Goal: Check status: Check status

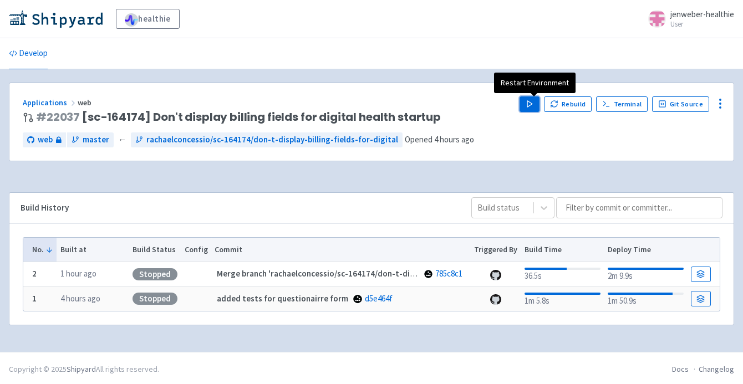
click at [532, 108] on icon "button" at bounding box center [530, 104] width 8 height 8
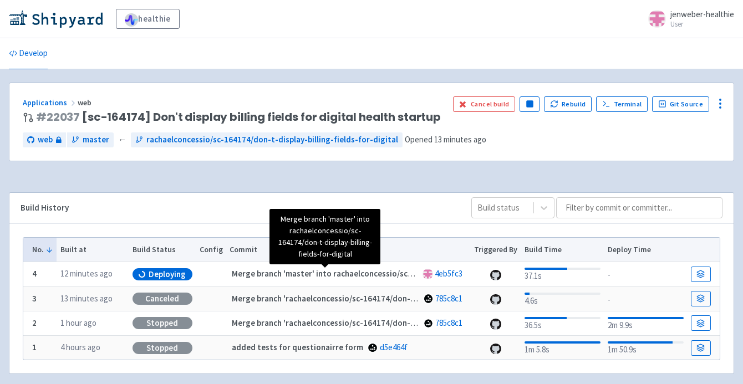
click at [304, 274] on strong "Merge branch 'master' into rachaelconcessio/sc-164174/don-t-display-billing-fie…" at bounding box center [408, 273] width 353 height 11
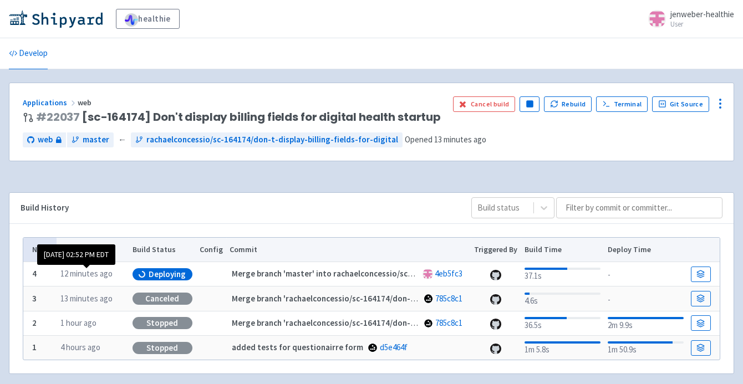
click at [93, 272] on time "12 minutes ago" at bounding box center [86, 273] width 52 height 11
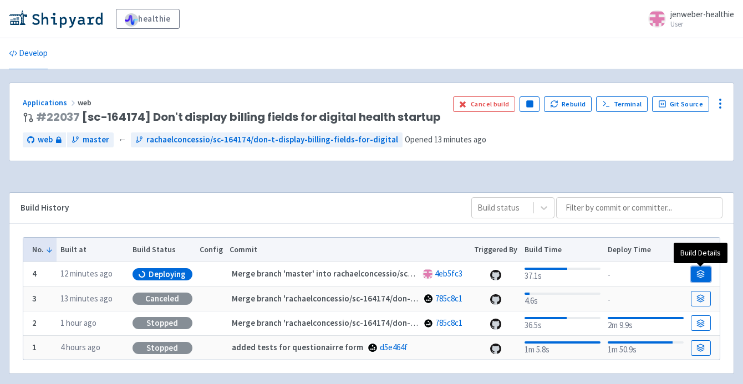
click at [704, 272] on icon at bounding box center [701, 274] width 8 height 8
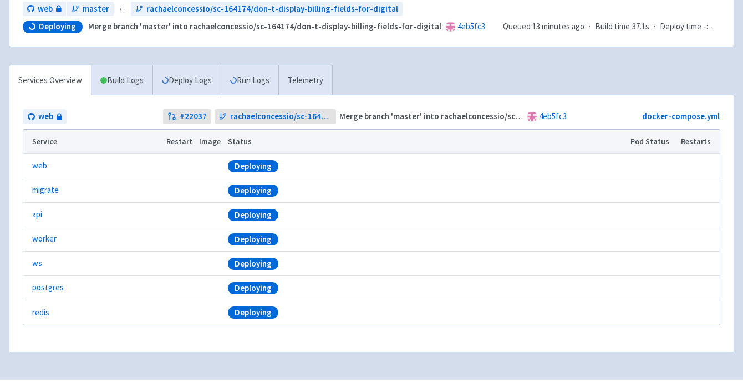
scroll to position [175, 0]
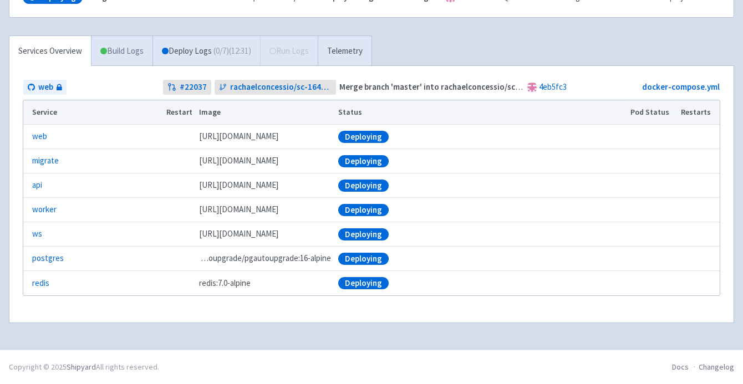
click at [111, 60] on link "Build Logs" at bounding box center [122, 51] width 61 height 31
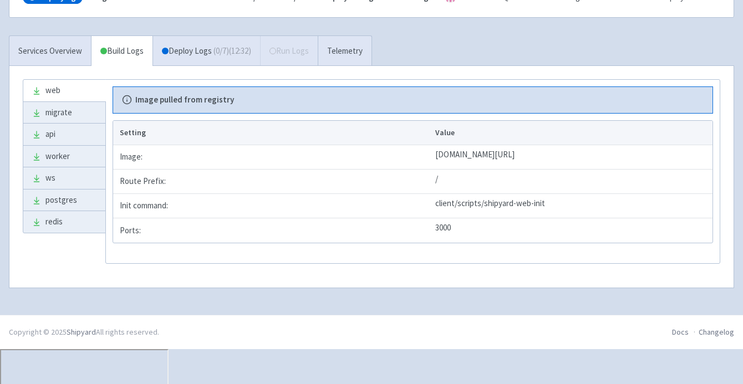
scroll to position [140, 0]
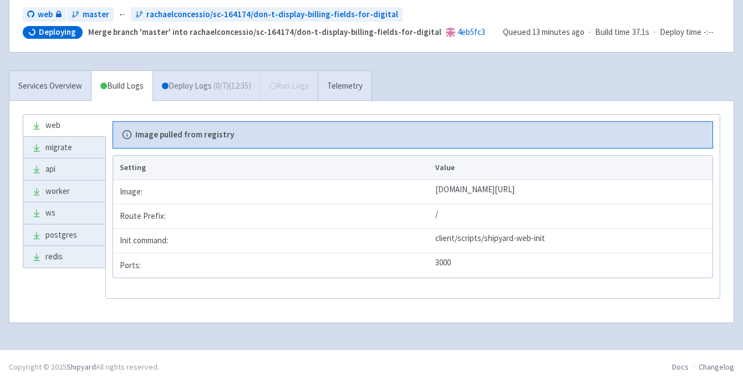
click at [221, 89] on span "( 0 / 7 ) (12:35)" at bounding box center [233, 86] width 38 height 13
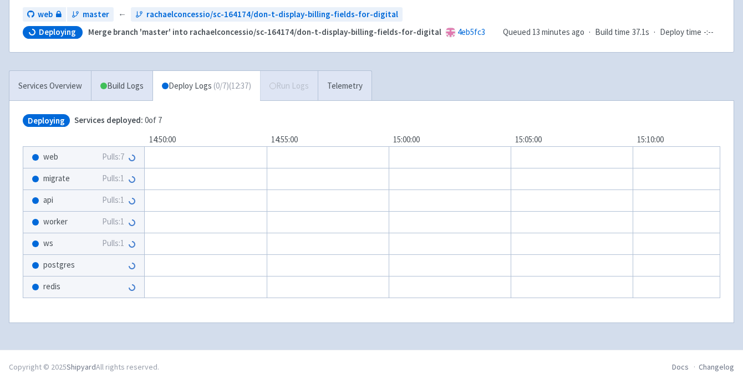
click at [48, 157] on span "web" at bounding box center [50, 157] width 15 height 13
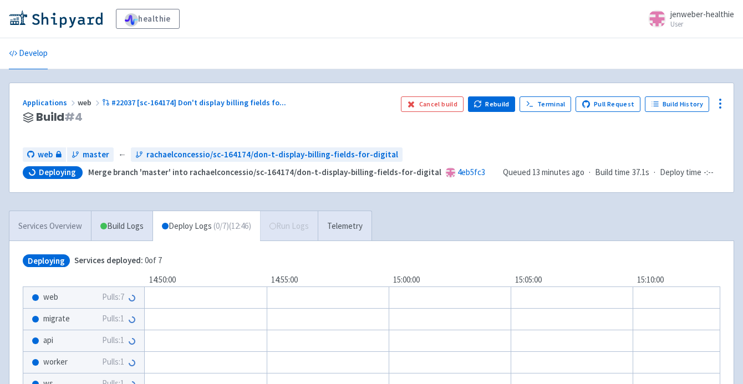
click at [48, 224] on link "Services Overview" at bounding box center [50, 226] width 82 height 31
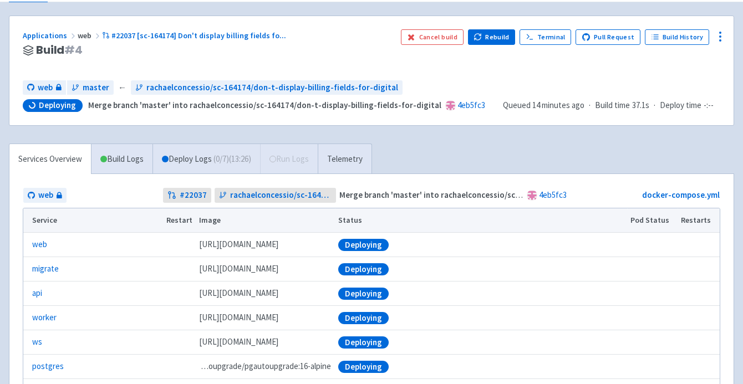
scroll to position [37, 0]
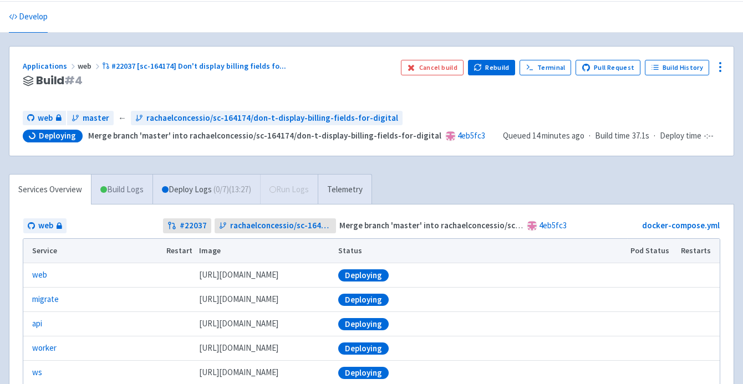
click at [123, 192] on link "Build Logs" at bounding box center [122, 190] width 61 height 31
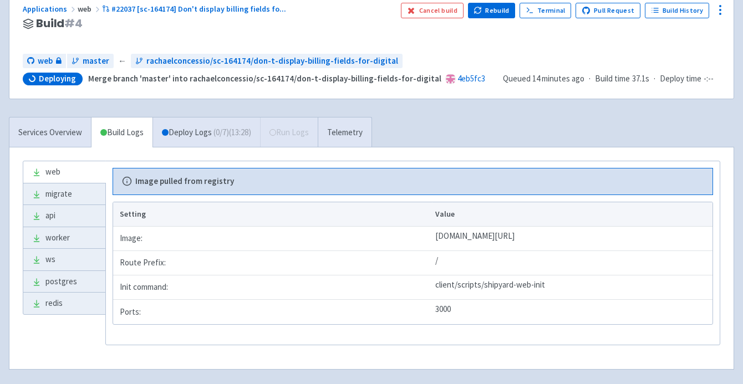
scroll to position [45, 0]
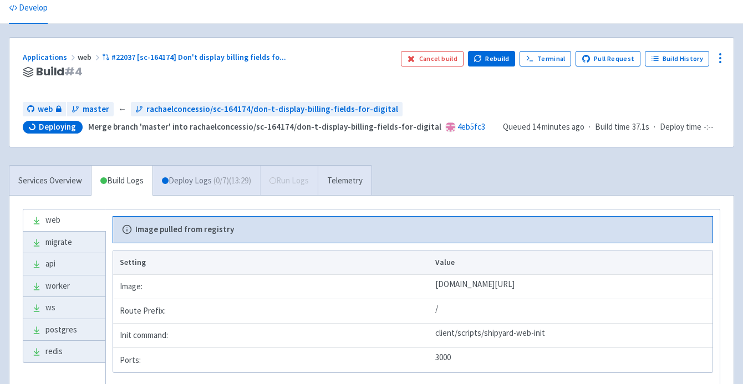
click at [194, 172] on link "Deploy Logs ( 0 / 7 ) (13:29)" at bounding box center [207, 181] width 108 height 31
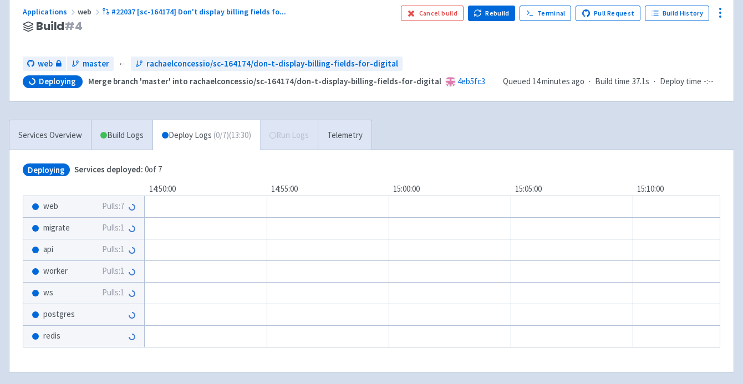
scroll to position [140, 0]
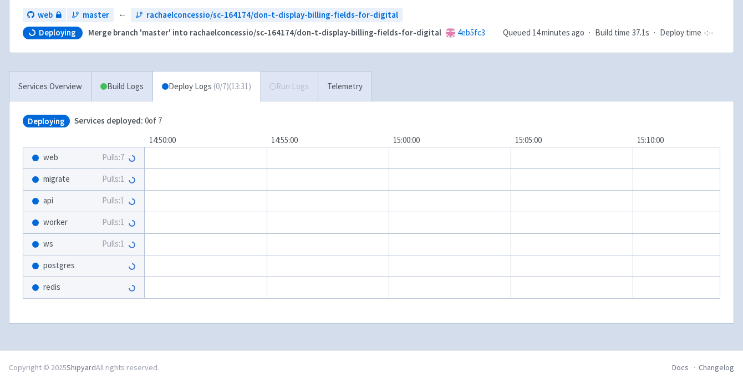
click at [51, 163] on span "web" at bounding box center [50, 157] width 15 height 13
click at [51, 155] on span "web" at bounding box center [50, 157] width 15 height 13
click at [45, 222] on span "worker" at bounding box center [55, 222] width 24 height 13
click at [52, 231] on div "worker Pulls: 1" at bounding box center [83, 222] width 121 height 21
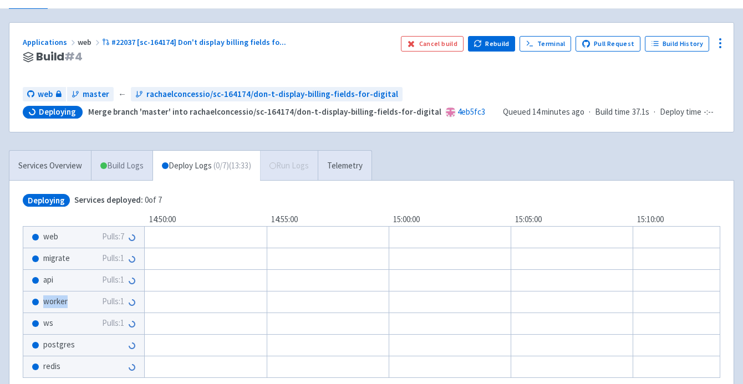
scroll to position [0, 0]
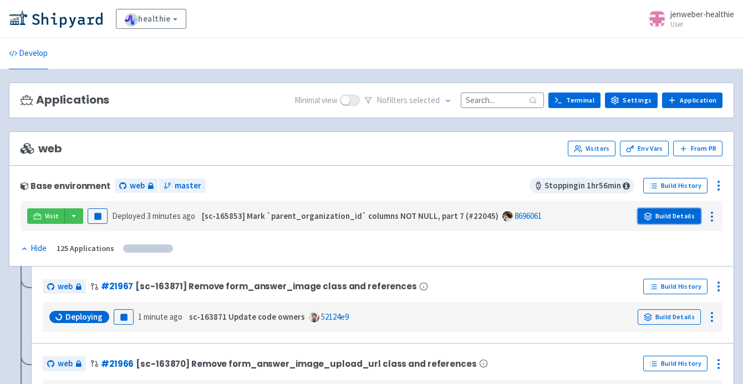
click at [690, 216] on link "Build Details" at bounding box center [669, 217] width 63 height 16
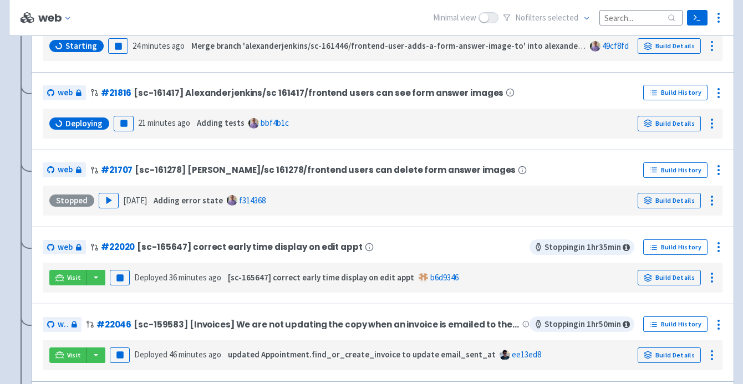
scroll to position [848, 0]
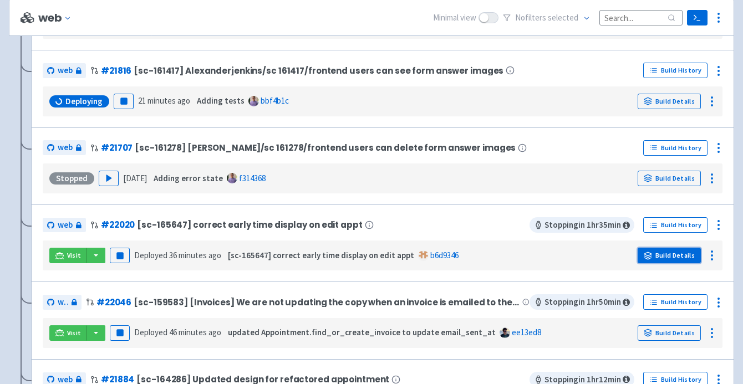
click at [673, 257] on link "Build Details" at bounding box center [669, 256] width 63 height 16
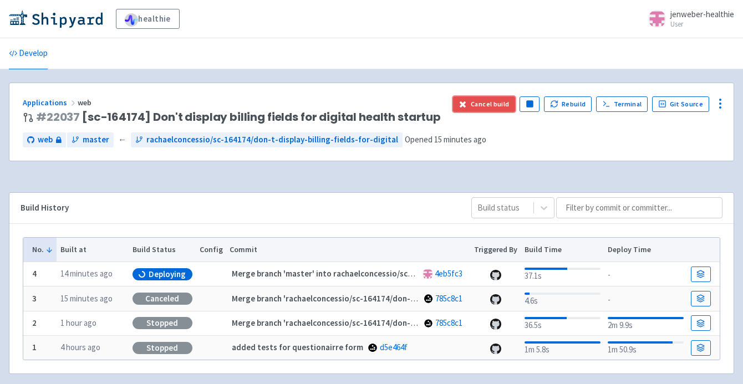
click at [485, 103] on button "Cancel build" at bounding box center [484, 104] width 63 height 16
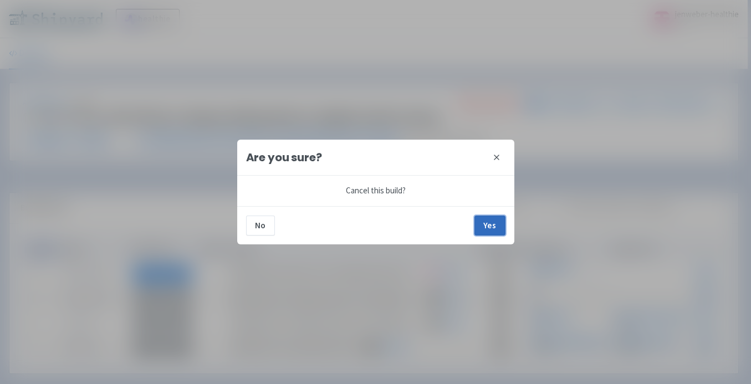
click at [491, 223] on button "Yes" at bounding box center [490, 226] width 31 height 20
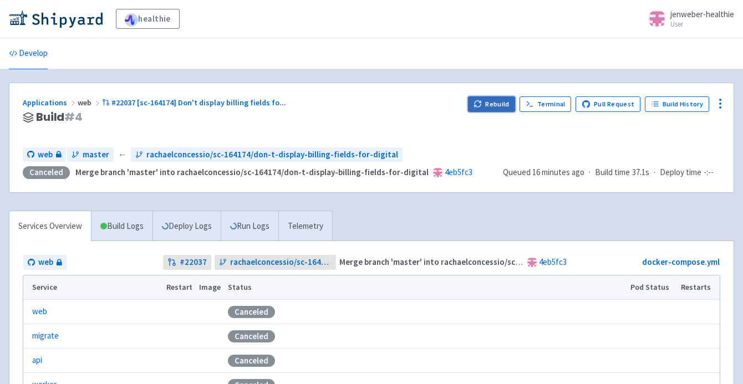
click at [501, 105] on button "Rebuild" at bounding box center [492, 104] width 48 height 16
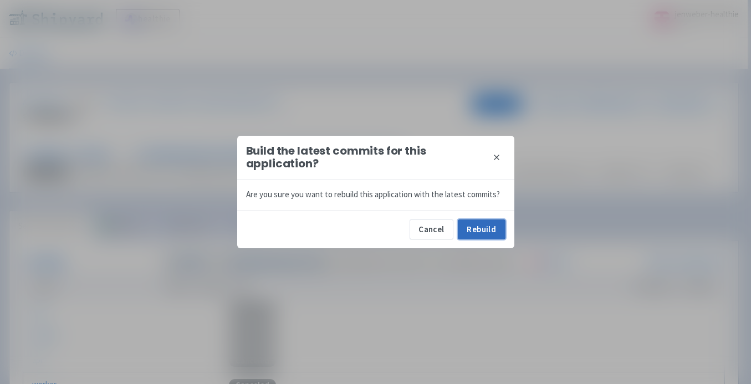
click at [487, 232] on button "Rebuild" at bounding box center [482, 230] width 48 height 20
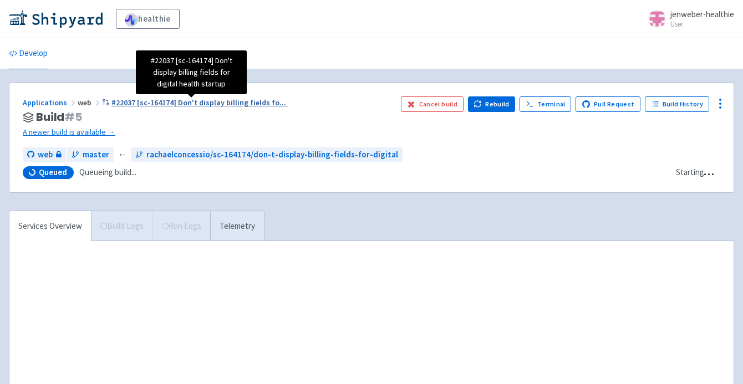
click at [163, 104] on span "#22037 [sc-164174] Don't display billing fields fo ..." at bounding box center [198, 103] width 175 height 10
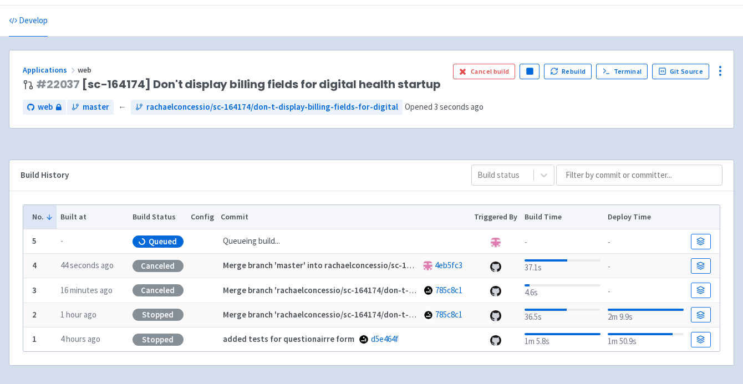
scroll to position [48, 0]
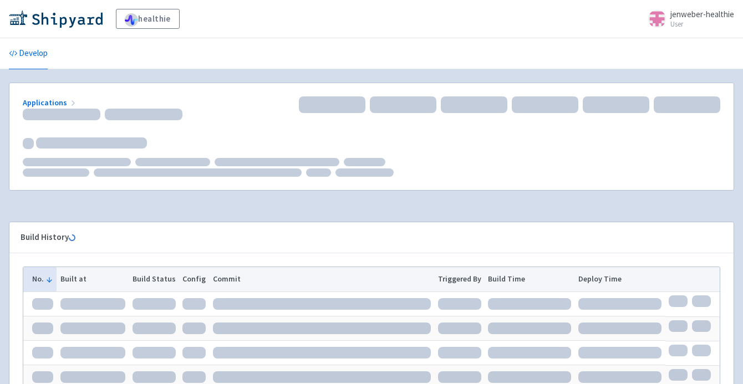
scroll to position [48, 0]
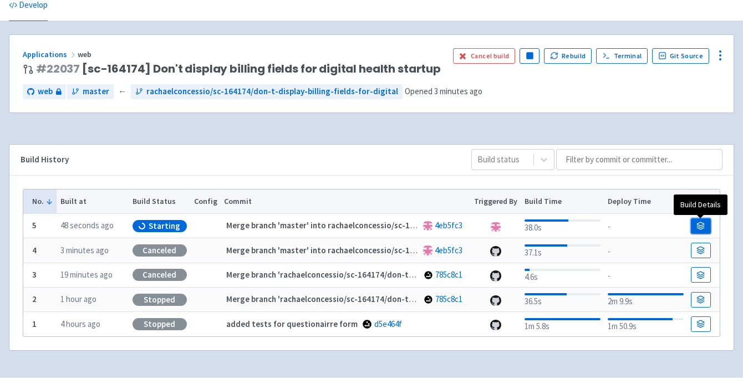
click at [702, 223] on icon at bounding box center [701, 223] width 7 height 3
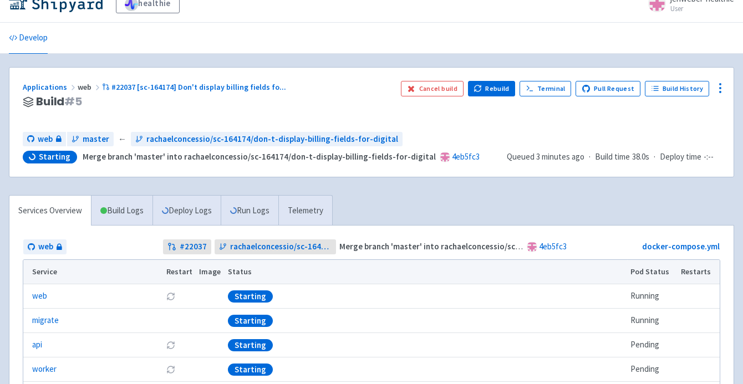
scroll to position [35, 0]
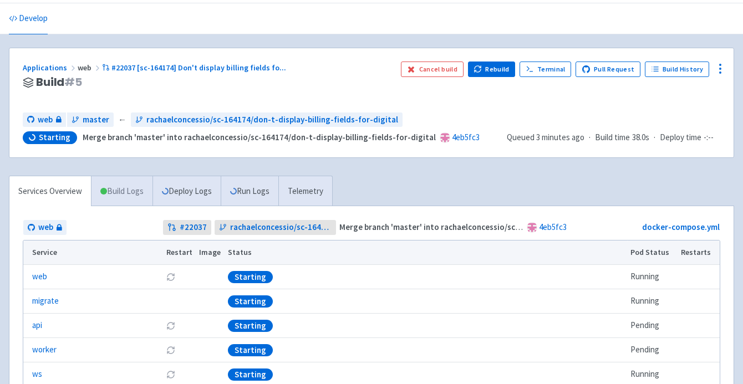
click at [133, 197] on link "Build Logs" at bounding box center [122, 191] width 61 height 31
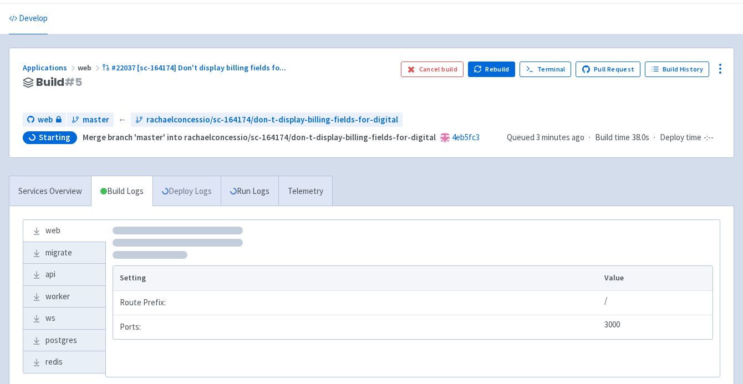
click at [172, 192] on link "Deploy Logs" at bounding box center [187, 191] width 68 height 31
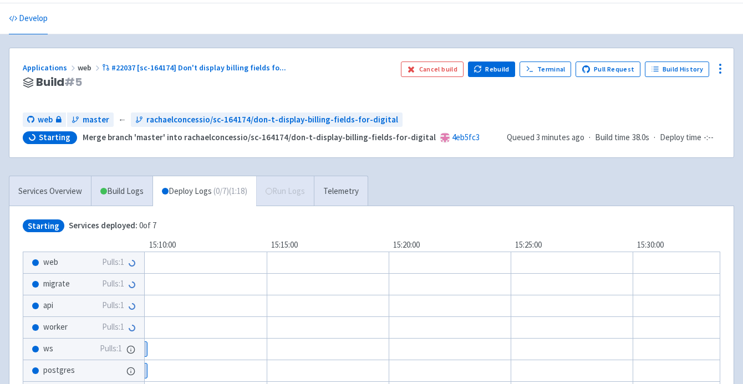
click at [247, 190] on span "( 0 / 7 ) (1:18)" at bounding box center [231, 191] width 34 height 13
click at [126, 190] on link "Build Logs" at bounding box center [122, 191] width 61 height 31
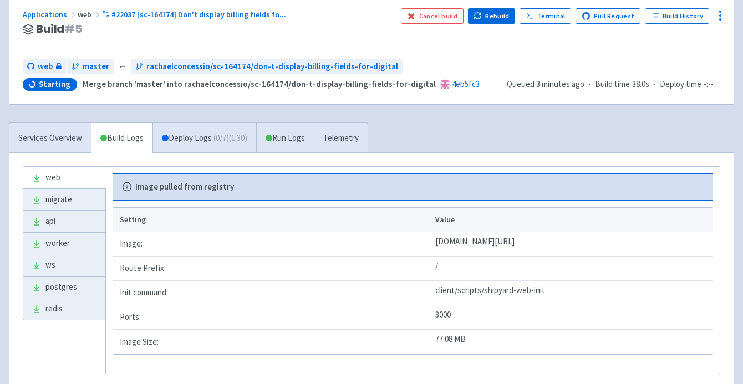
scroll to position [154, 0]
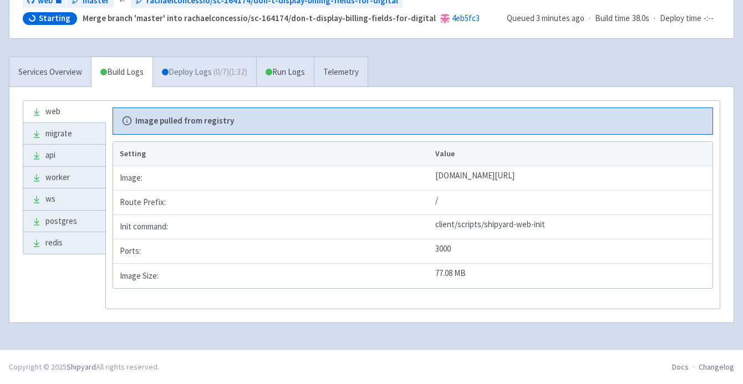
click at [187, 65] on link "Deploy Logs ( 0 / 7 ) (1:32)" at bounding box center [205, 72] width 104 height 31
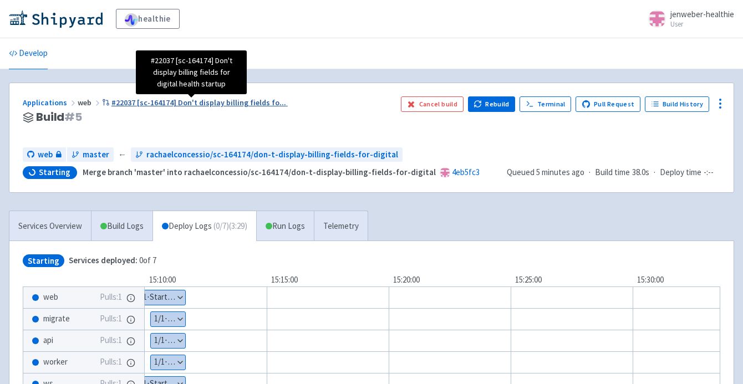
click at [196, 105] on span "#22037 [sc-164174] Don't display billing fields fo ..." at bounding box center [198, 103] width 175 height 10
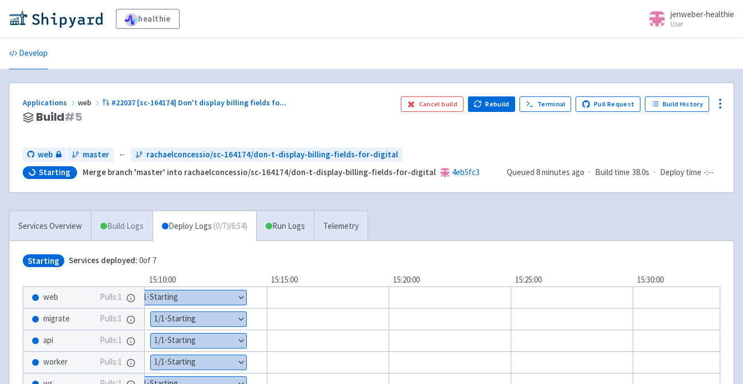
click at [127, 239] on link "Build Logs" at bounding box center [122, 226] width 61 height 31
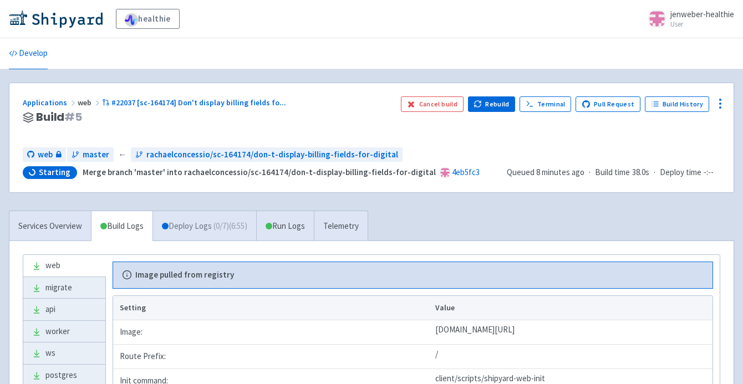
click at [198, 227] on link "Deploy Logs ( 0 / 7 ) (6:55)" at bounding box center [205, 226] width 104 height 31
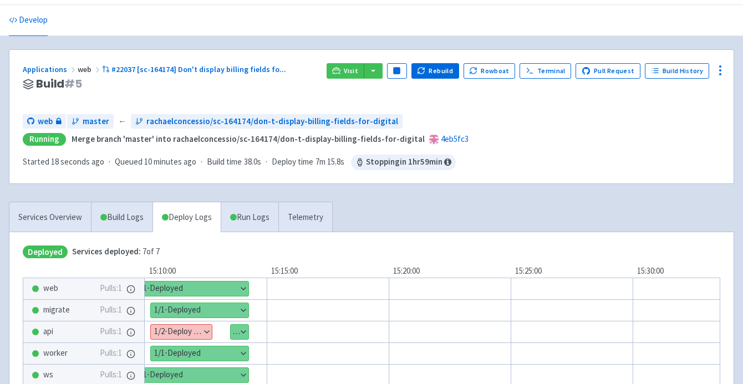
scroll to position [53, 0]
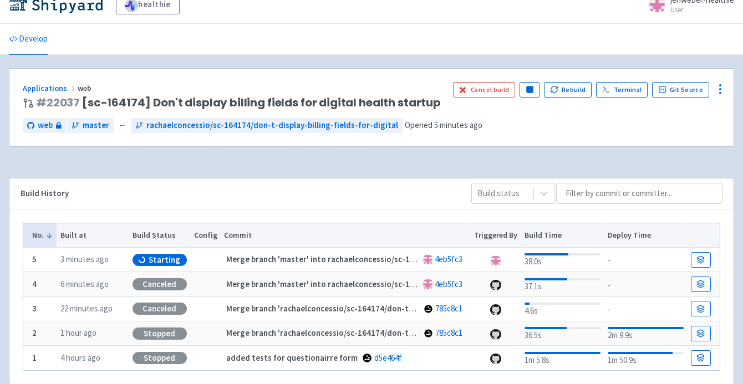
scroll to position [21, 0]
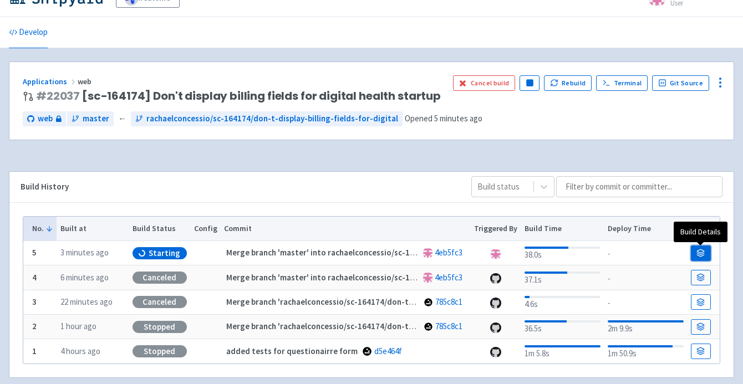
click at [705, 258] on link at bounding box center [701, 254] width 20 height 16
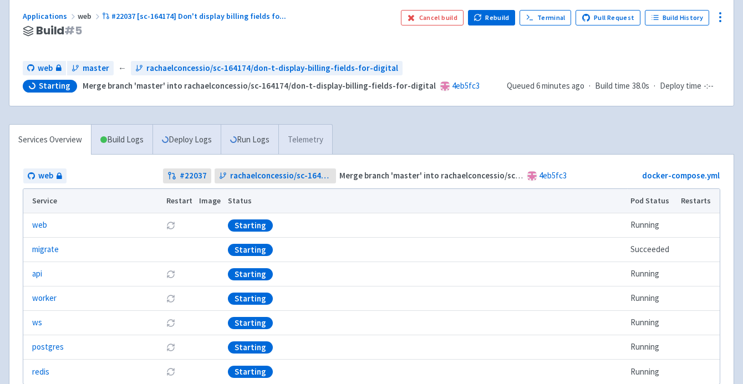
scroll to position [89, 0]
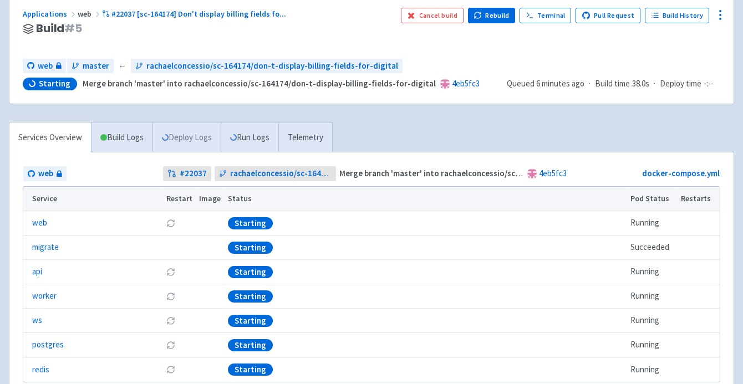
click at [195, 137] on link "Deploy Logs" at bounding box center [187, 138] width 68 height 31
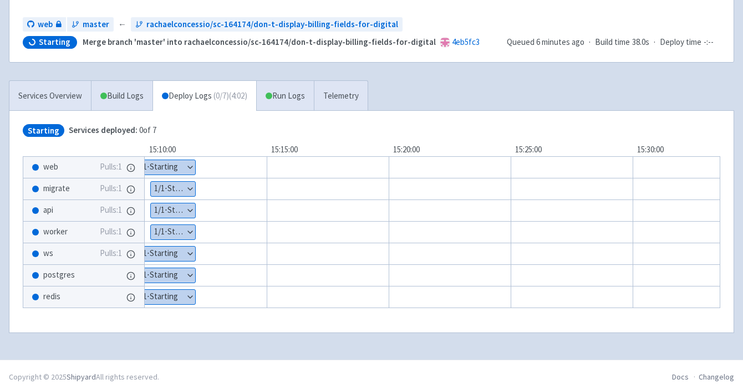
scroll to position [140, 0]
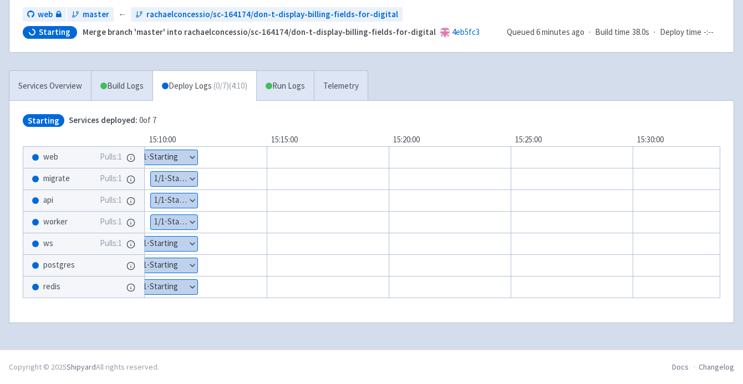
click at [189, 180] on button "Show details" at bounding box center [174, 179] width 47 height 14
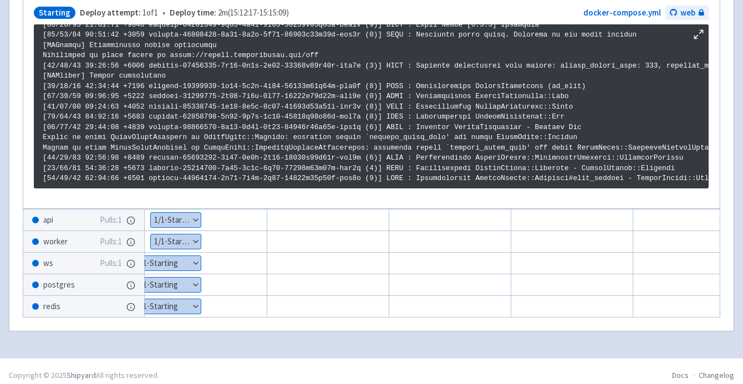
scroll to position [347, 0]
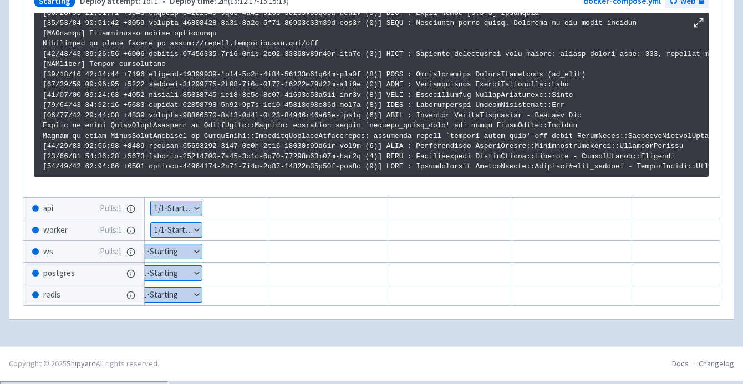
click at [196, 207] on button "Show details" at bounding box center [176, 208] width 51 height 14
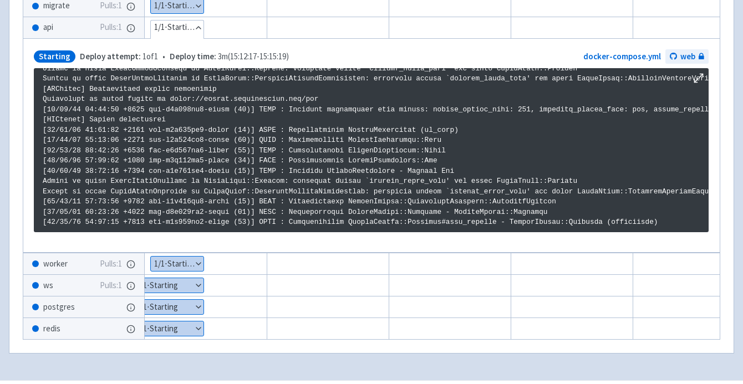
scroll to position [347, 0]
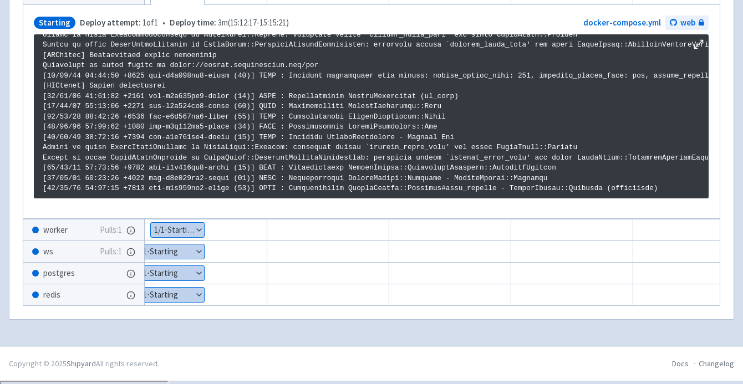
click at [191, 277] on button "Show details" at bounding box center [168, 273] width 71 height 14
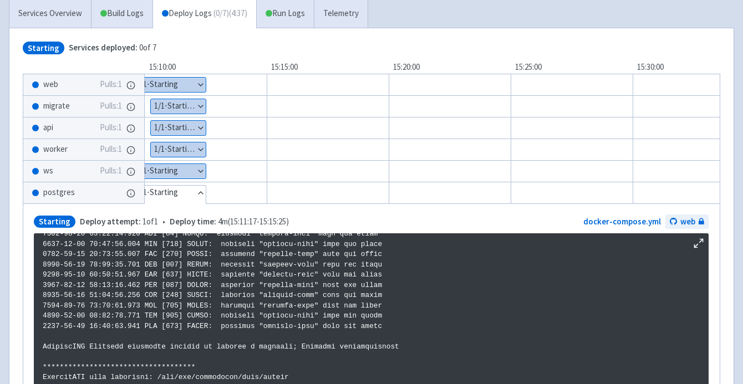
scroll to position [129, 0]
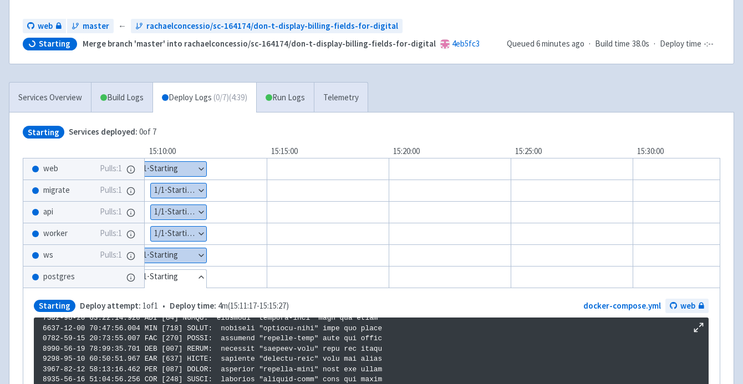
click at [201, 171] on button "Show details" at bounding box center [169, 169] width 73 height 14
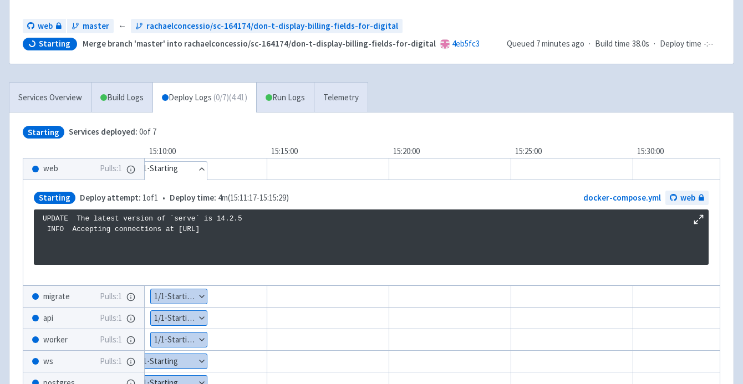
click at [205, 298] on button "Show details" at bounding box center [179, 296] width 56 height 14
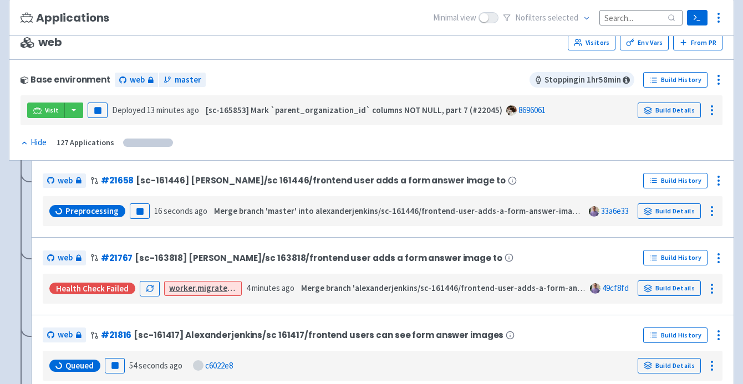
scroll to position [108, 0]
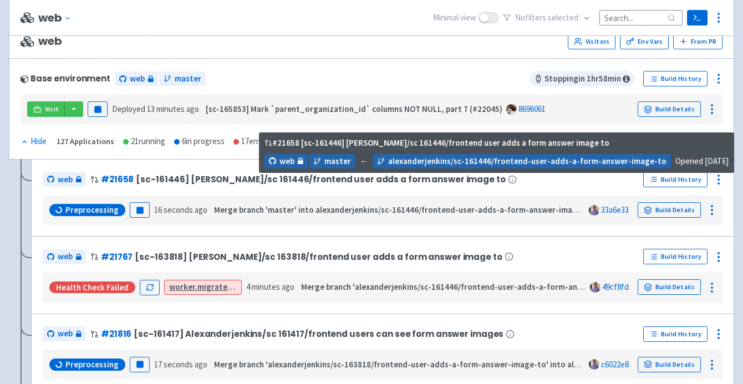
click at [385, 184] on span "# 21658 [sc-161446] Alexanderjenkins/sc 161446/frontend user adds a form answer…" at bounding box center [303, 179] width 426 height 13
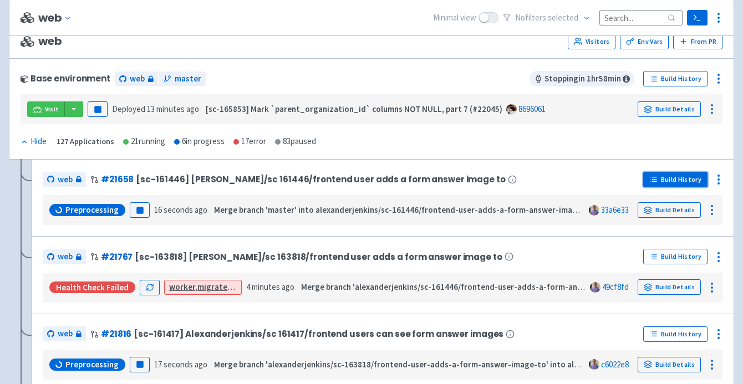
click at [674, 180] on link "Build History" at bounding box center [675, 180] width 64 height 16
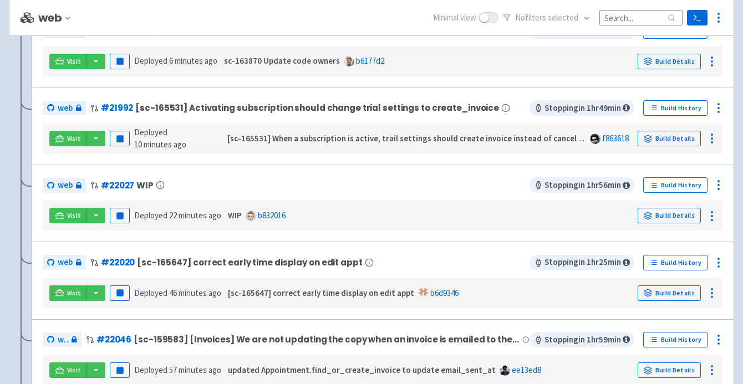
scroll to position [1021, 0]
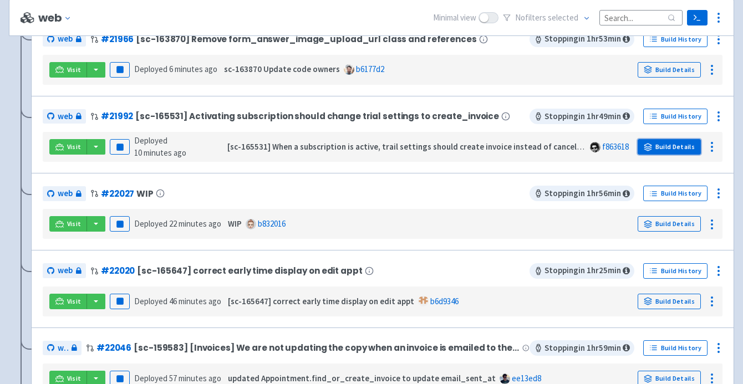
click at [667, 148] on link "Build Details" at bounding box center [669, 147] width 63 height 16
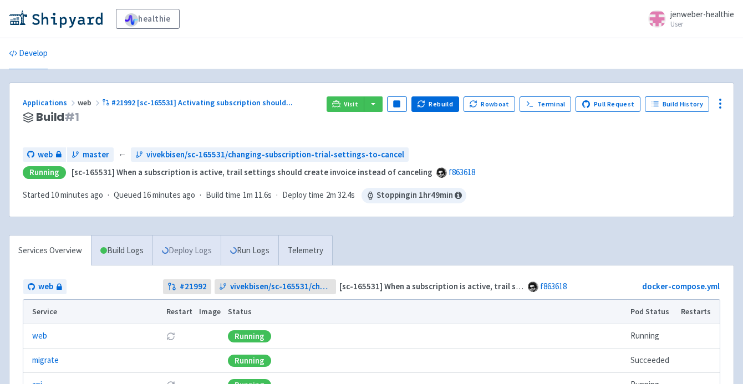
click at [203, 247] on link "Deploy Logs" at bounding box center [187, 251] width 68 height 31
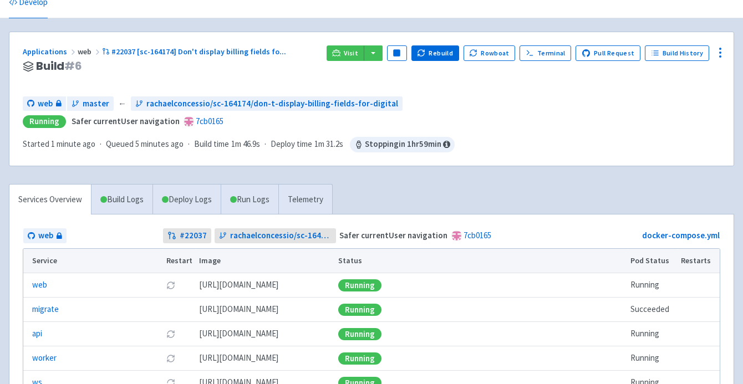
scroll to position [26, 0]
